Goal: Task Accomplishment & Management: Manage account settings

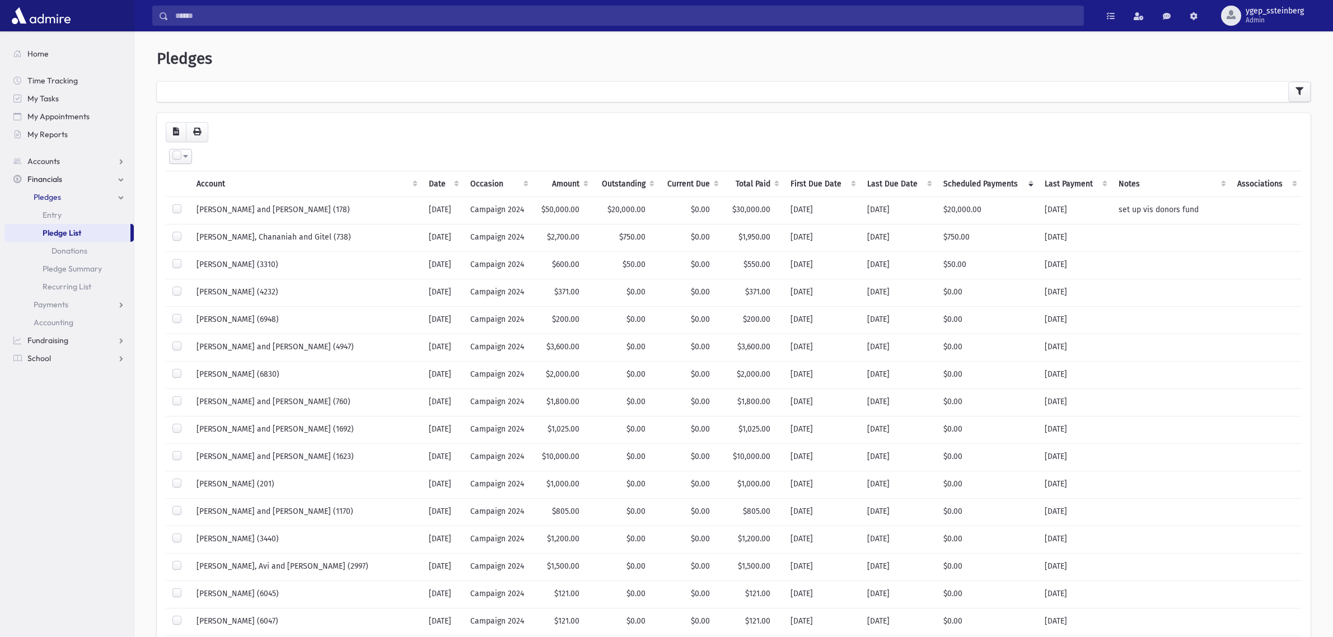
select select
click at [1299, 90] on icon "button" at bounding box center [1300, 91] width 8 height 8
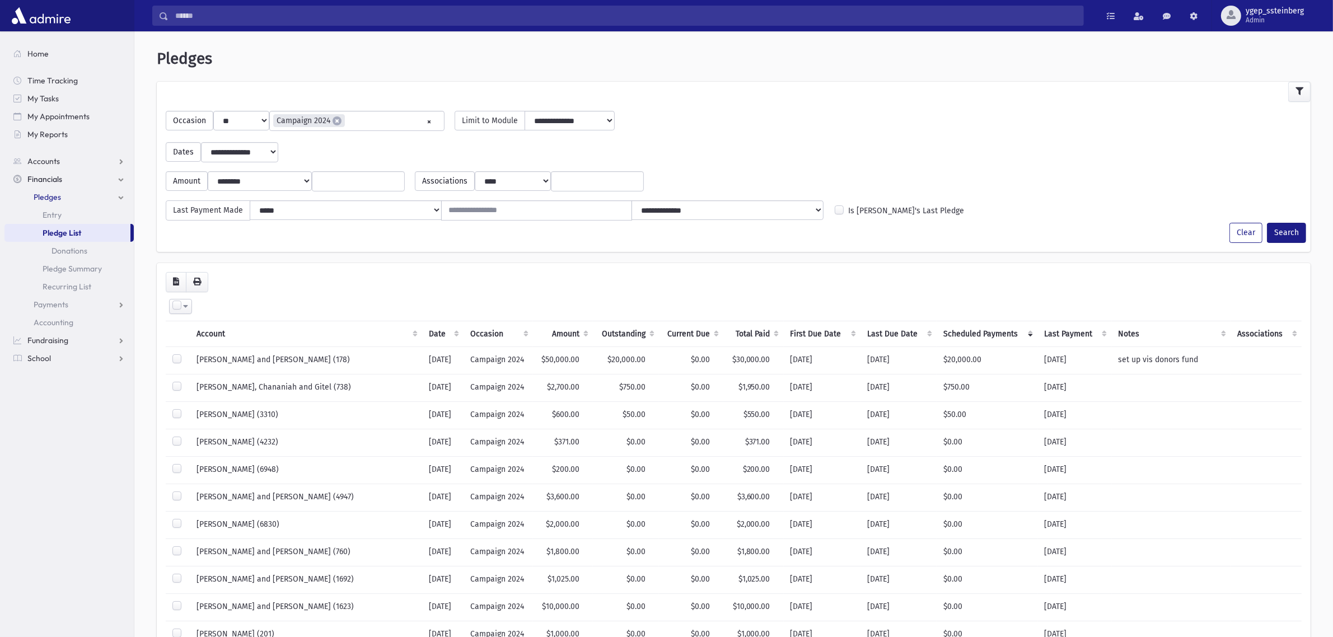
click at [583, 178] on input "search" at bounding box center [597, 182] width 78 height 12
click at [87, 245] on link "Donations" at bounding box center [68, 251] width 129 height 18
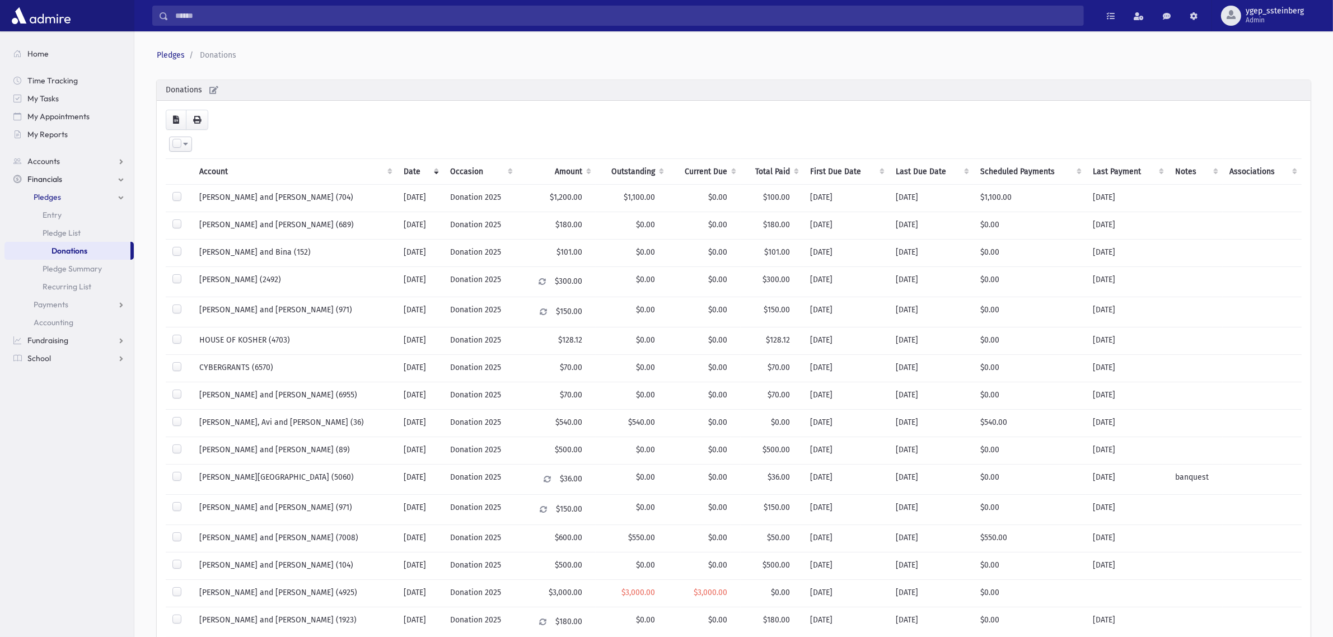
click at [1014, 172] on th "Scheduled Payments" at bounding box center [1030, 172] width 113 height 26
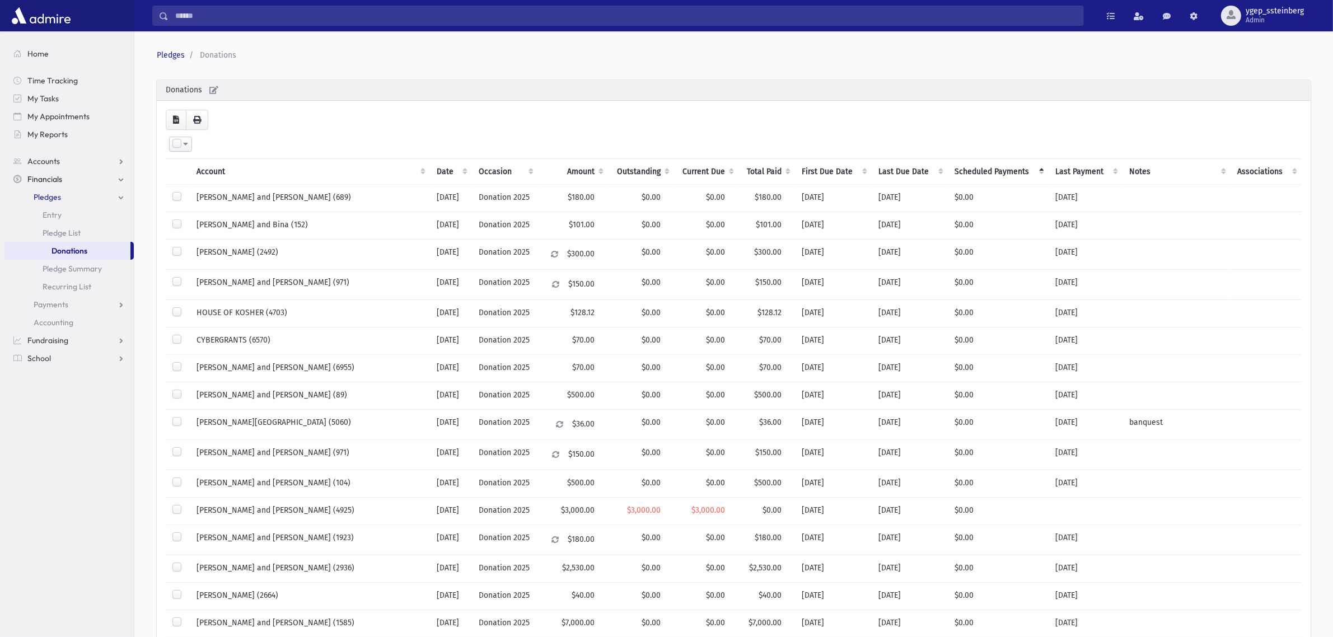
click at [997, 169] on th "Scheduled Payments" at bounding box center [998, 172] width 101 height 26
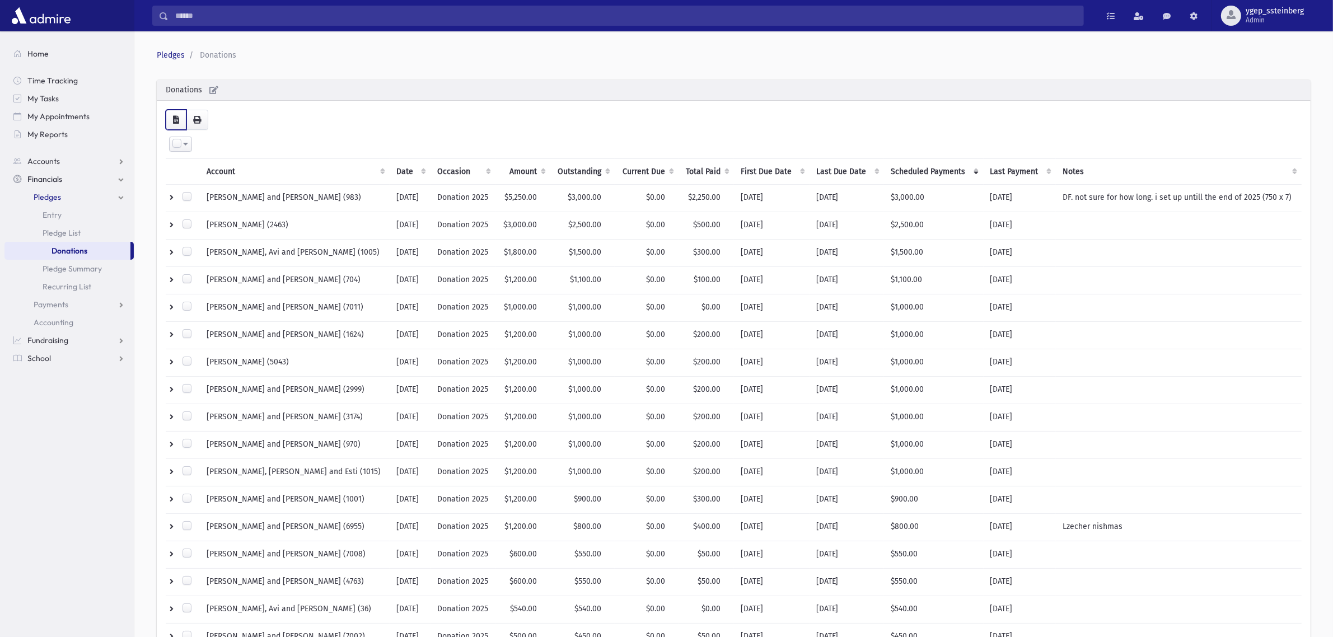
click at [175, 116] on icon "button" at bounding box center [176, 120] width 6 height 8
click at [212, 88] on icon "button" at bounding box center [213, 90] width 9 height 8
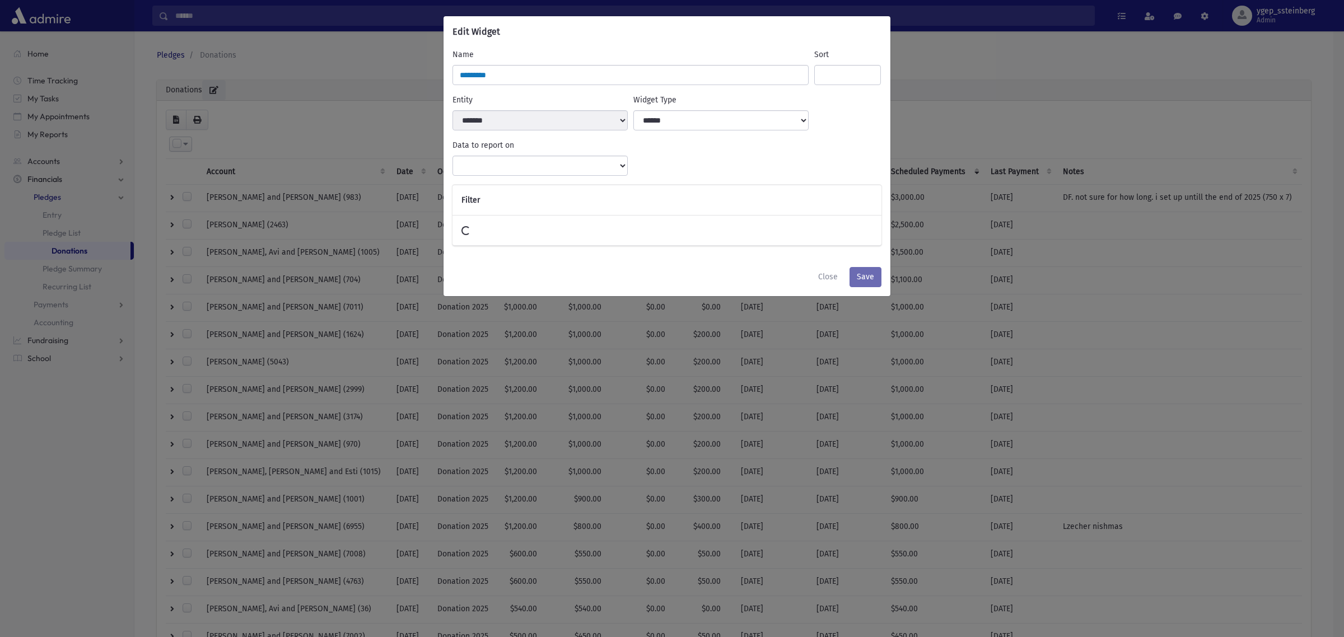
select select
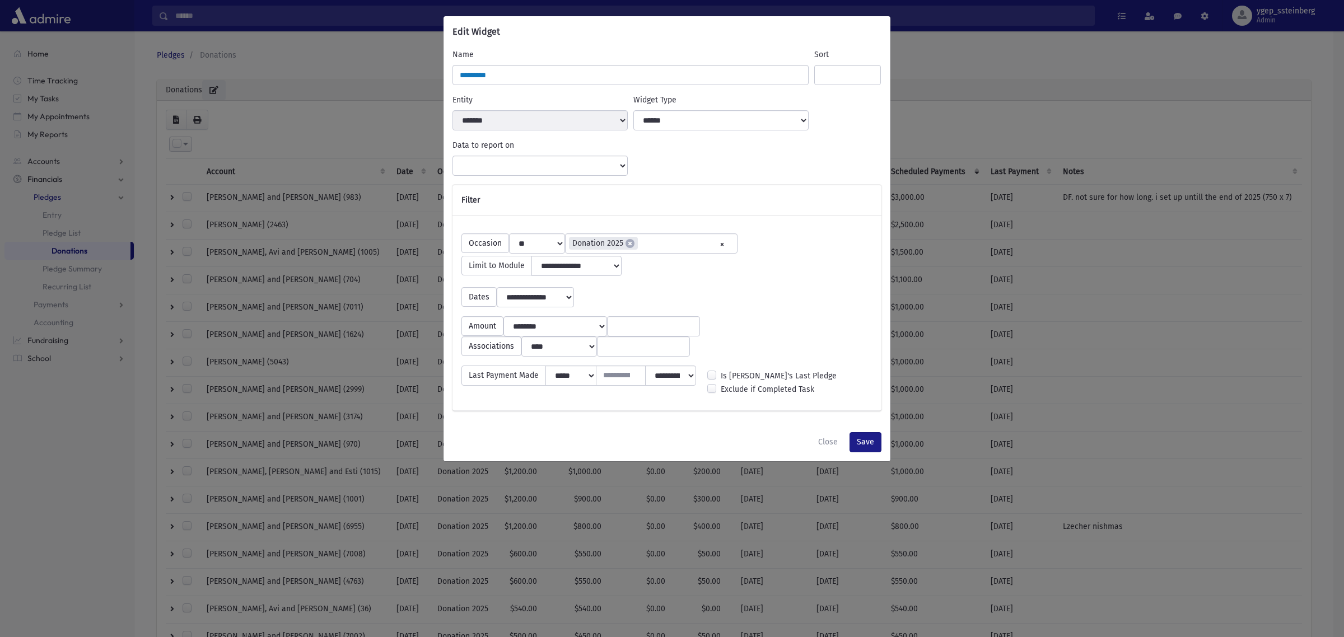
scroll to position [209, 0]
select select "**********"
click at [645, 244] on input "search" at bounding box center [680, 244] width 78 height 12
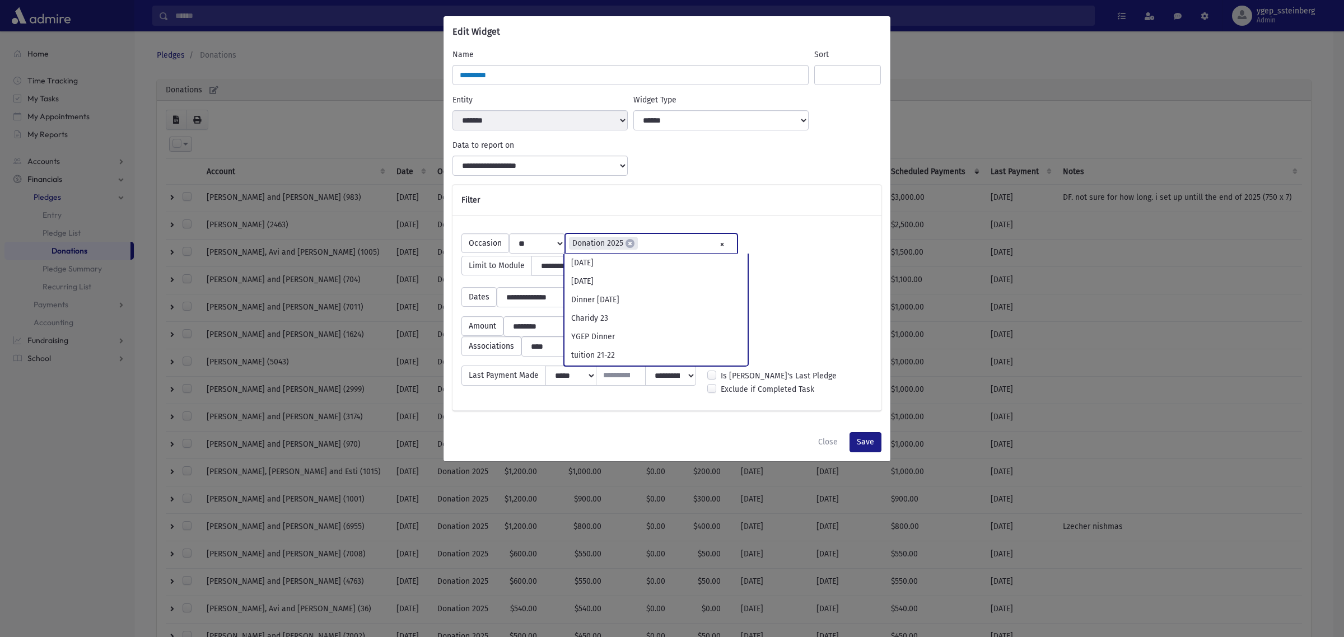
scroll to position [425, 0]
click at [629, 245] on span "×" at bounding box center [630, 243] width 9 height 9
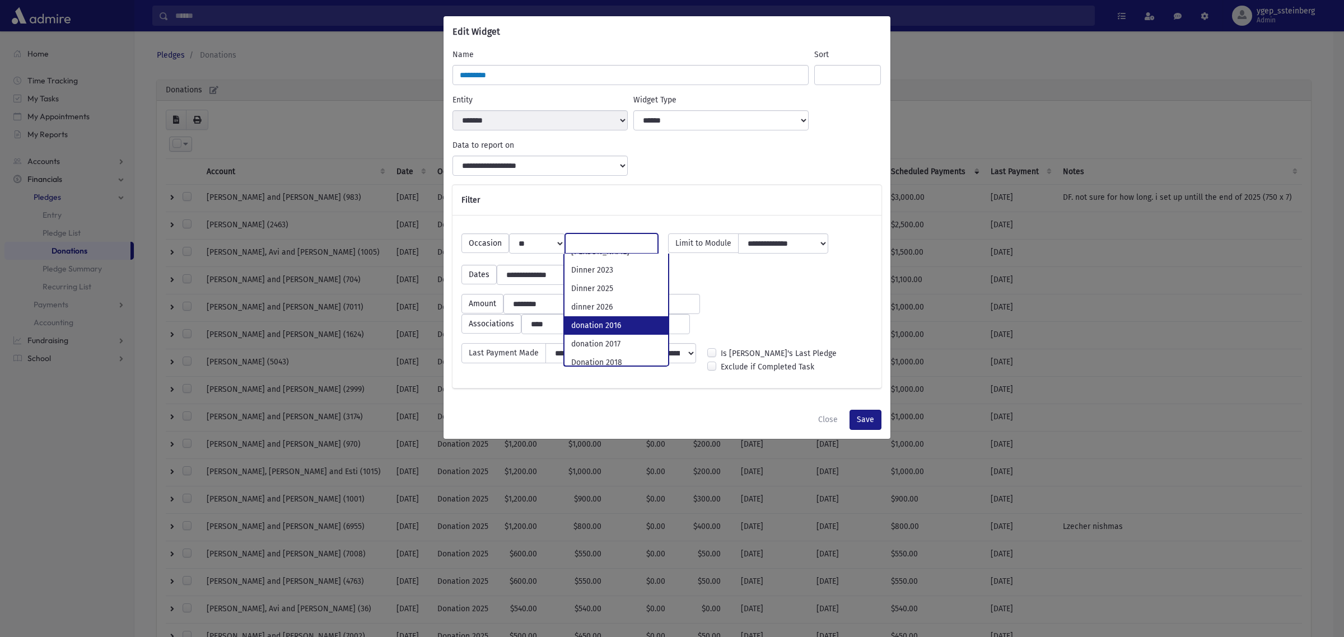
scroll to position [116, 0]
drag, startPoint x: 622, startPoint y: 328, endPoint x: 665, endPoint y: 332, distance: 43.4
select select "**"
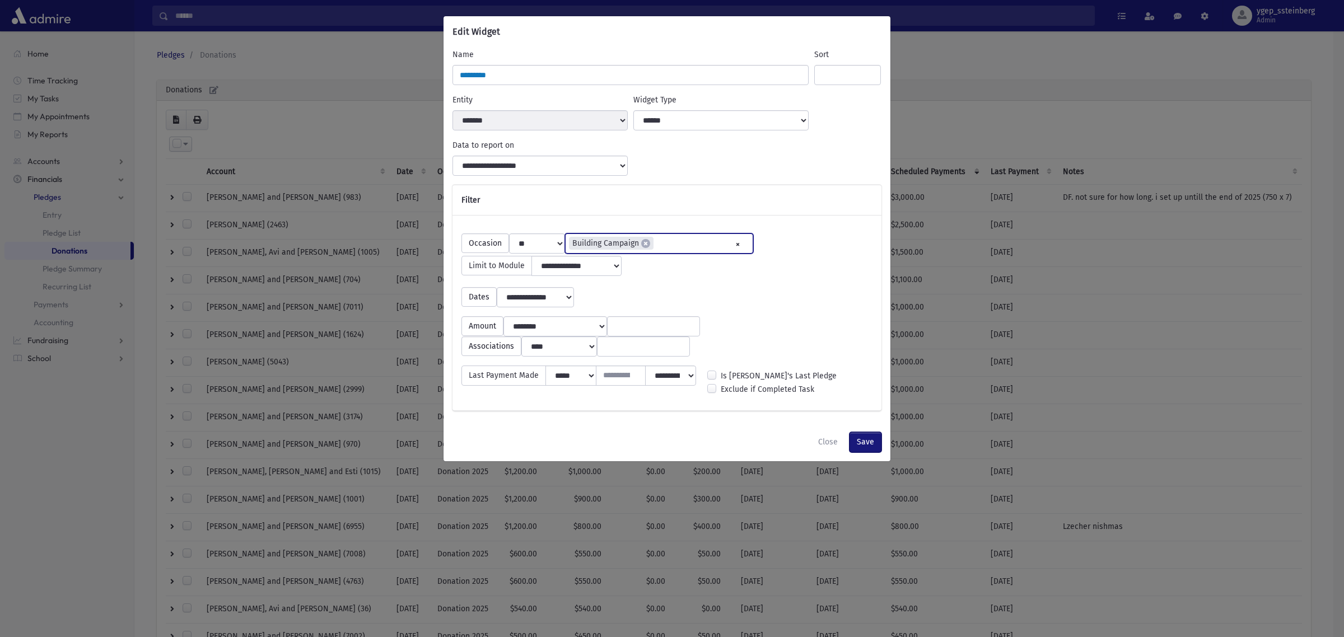
click at [867, 440] on button "Save" at bounding box center [866, 442] width 32 height 20
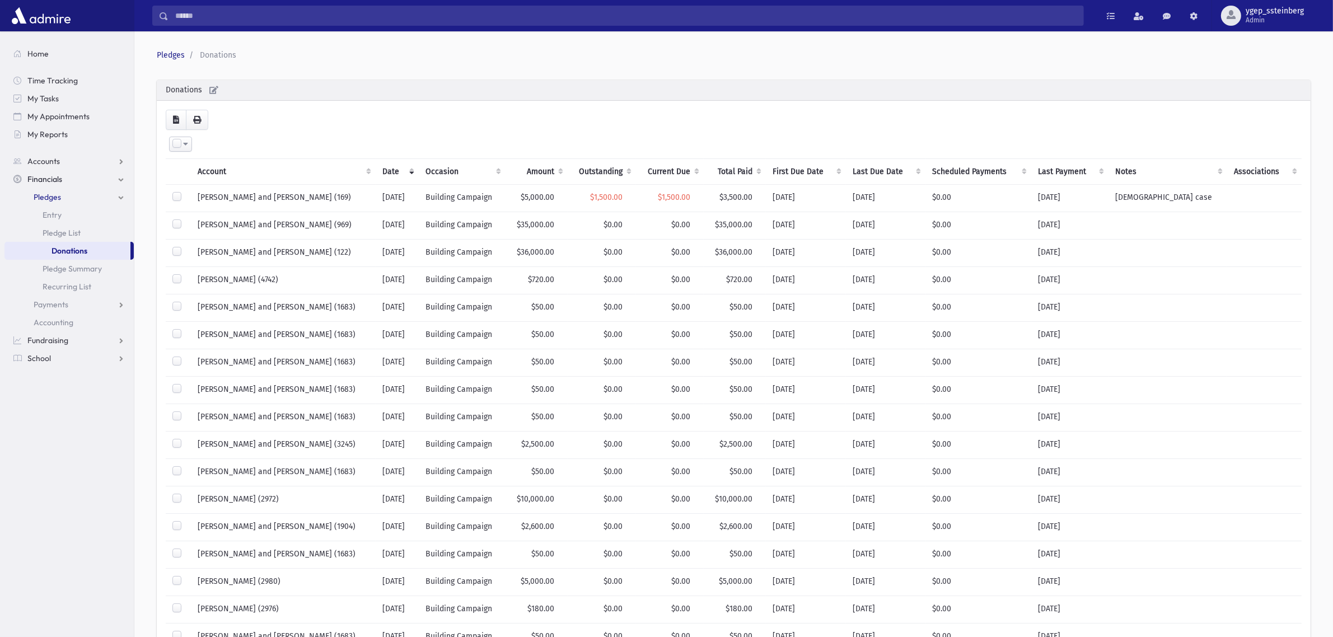
click at [621, 167] on th "Outstanding" at bounding box center [602, 172] width 69 height 26
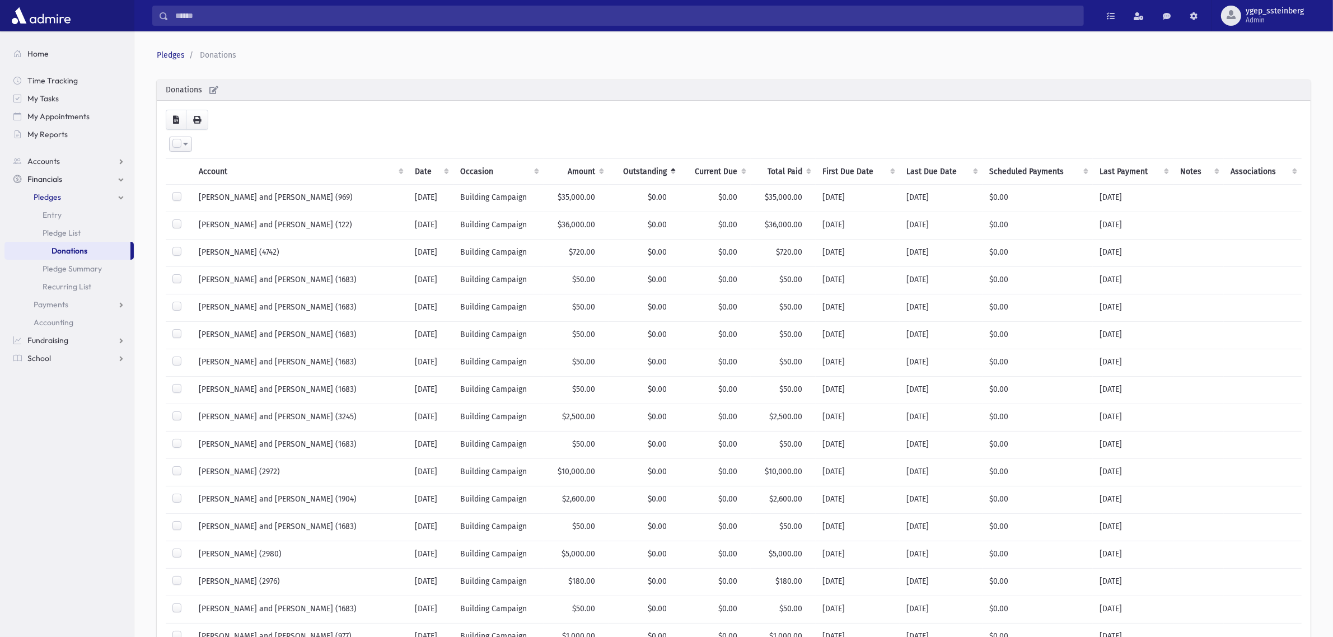
click at [636, 164] on th "Outstanding" at bounding box center [645, 172] width 72 height 26
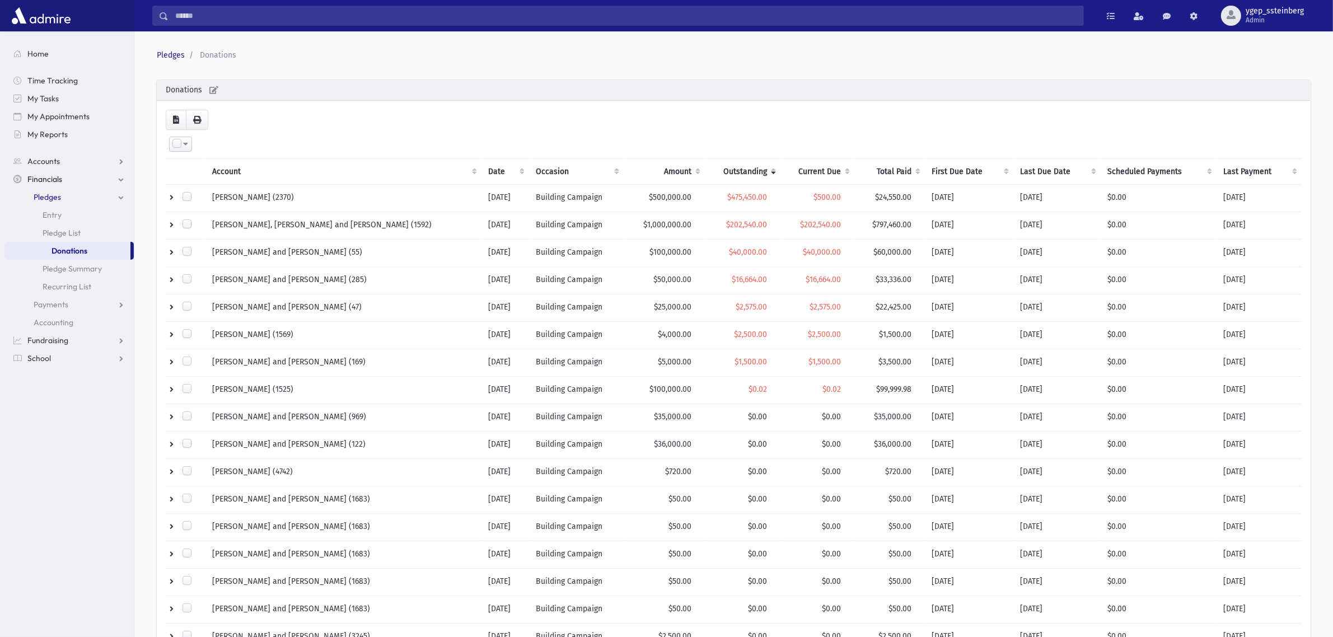
click at [1135, 166] on th "Scheduled Payments" at bounding box center [1159, 172] width 116 height 26
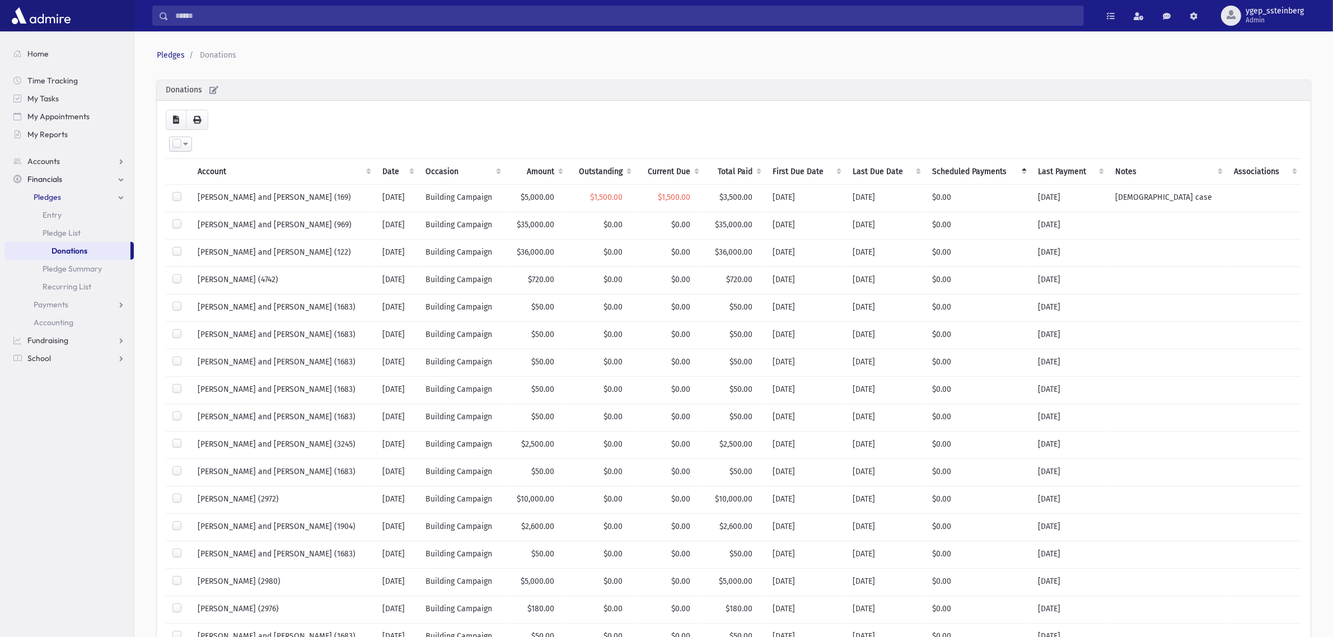
click at [999, 171] on th "Scheduled Payments" at bounding box center [979, 172] width 106 height 26
click at [996, 166] on th "Scheduled Payments" at bounding box center [979, 172] width 106 height 26
click at [995, 166] on th "Scheduled Payments" at bounding box center [979, 172] width 106 height 26
click at [995, 169] on th "Scheduled Payments" at bounding box center [979, 172] width 106 height 26
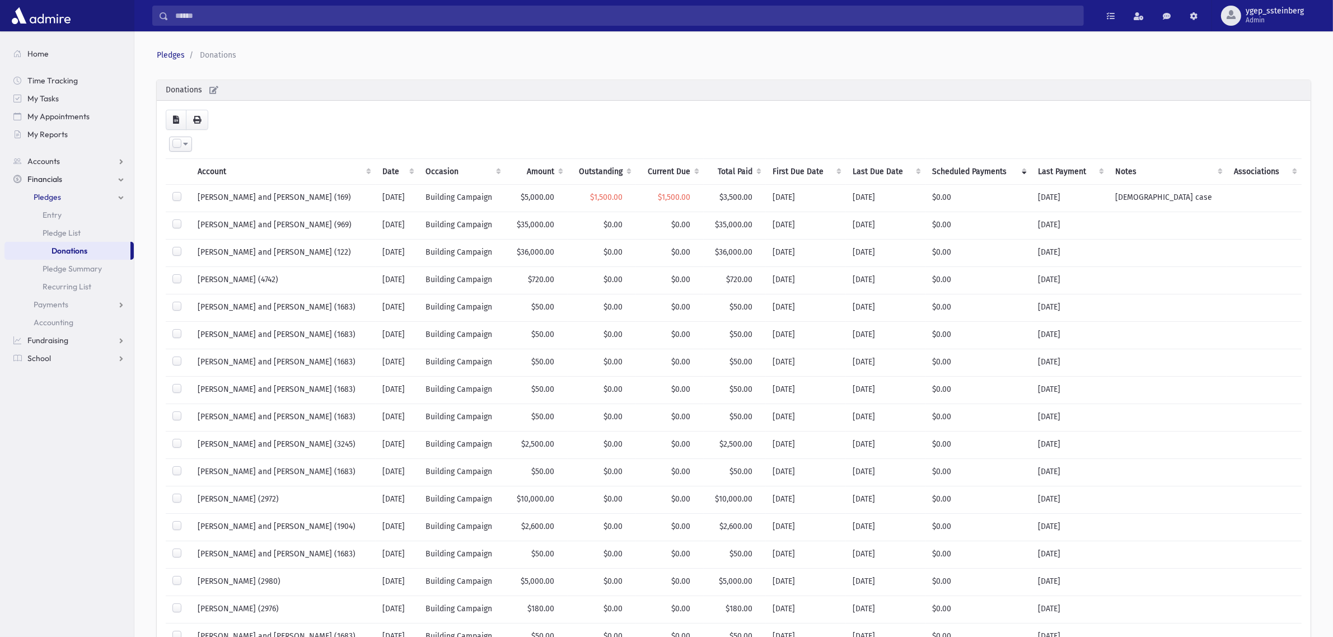
click at [995, 169] on th "Scheduled Payments" at bounding box center [979, 172] width 106 height 26
click at [995, 166] on th "Scheduled Payments" at bounding box center [979, 172] width 106 height 26
click at [622, 166] on th "Outstanding" at bounding box center [602, 172] width 69 height 26
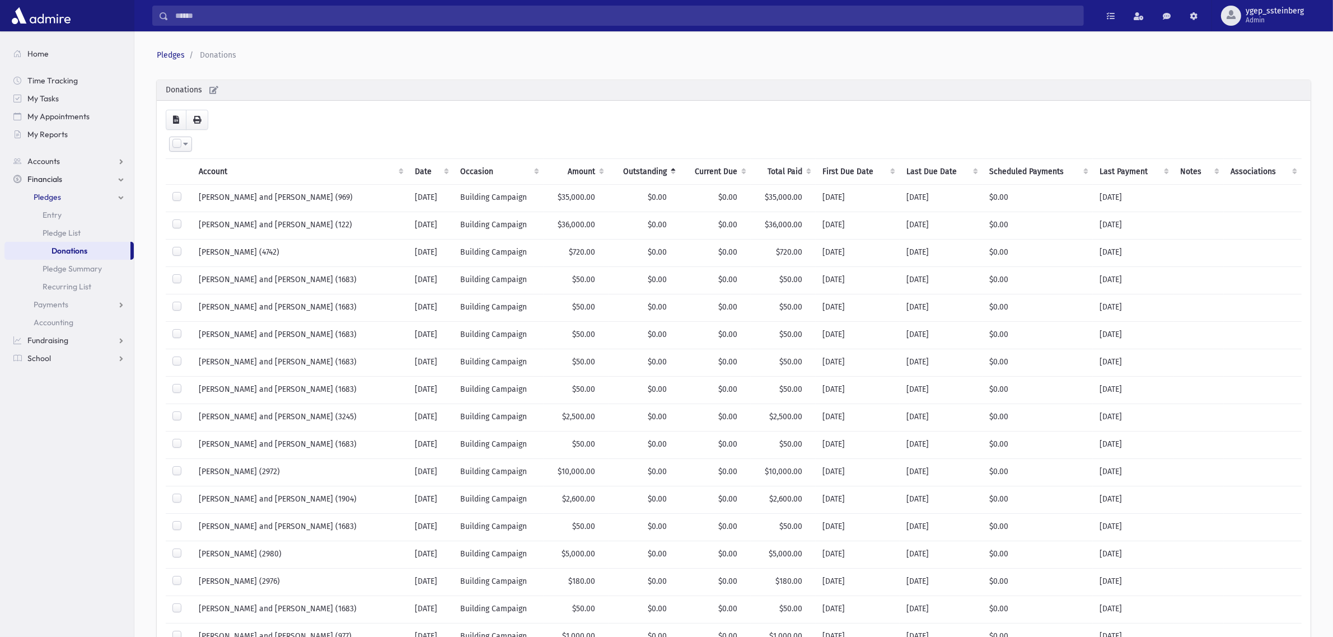
click at [642, 165] on th "Outstanding" at bounding box center [645, 172] width 72 height 26
